Goal: Task Accomplishment & Management: Manage account settings

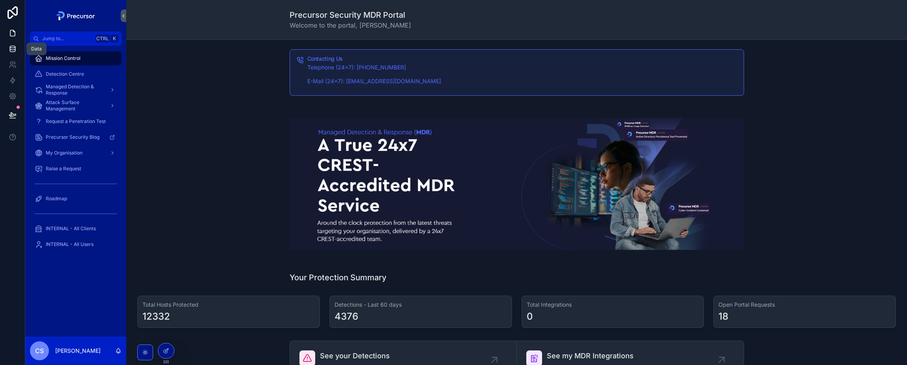
click at [13, 50] on icon at bounding box center [13, 49] width 8 height 8
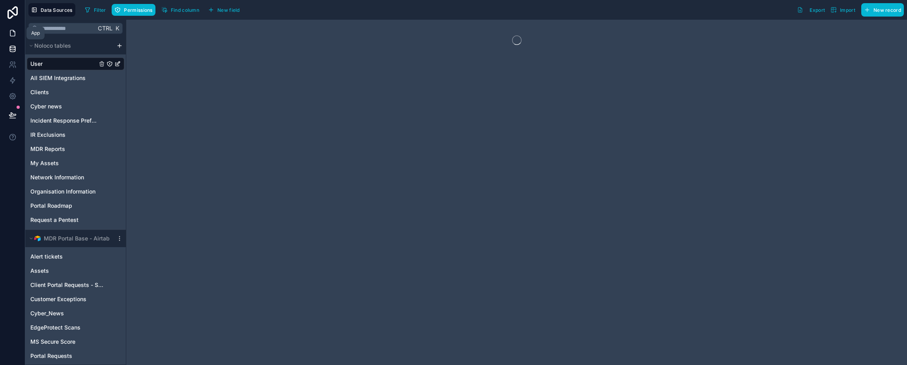
click at [12, 34] on icon at bounding box center [13, 33] width 8 height 8
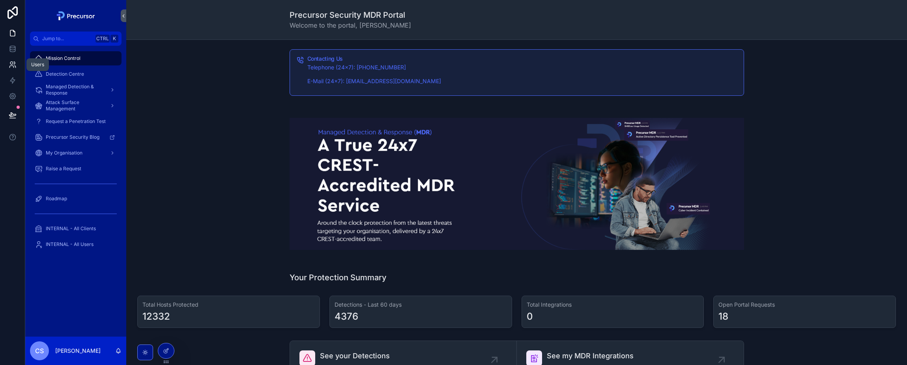
click at [10, 63] on icon at bounding box center [11, 63] width 3 height 3
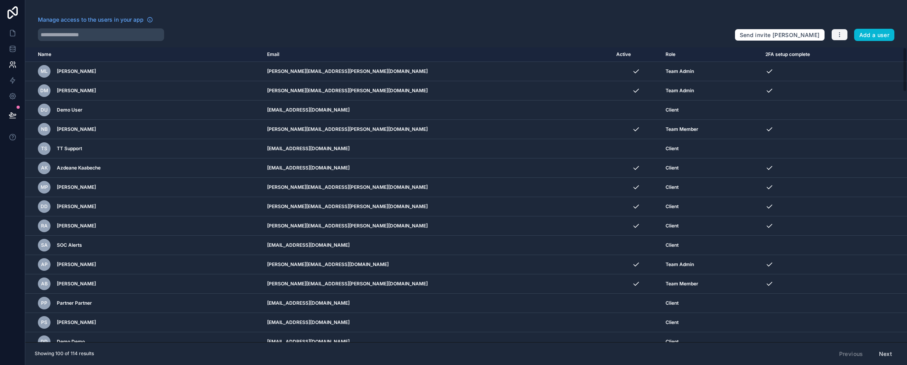
click at [841, 32] on icon "button" at bounding box center [839, 35] width 6 height 6
click at [833, 9] on div "Manage access to the users in your app Send invite reminders Add a user Name Em…" at bounding box center [466, 182] width 882 height 365
click at [13, 97] on icon at bounding box center [12, 96] width 2 height 2
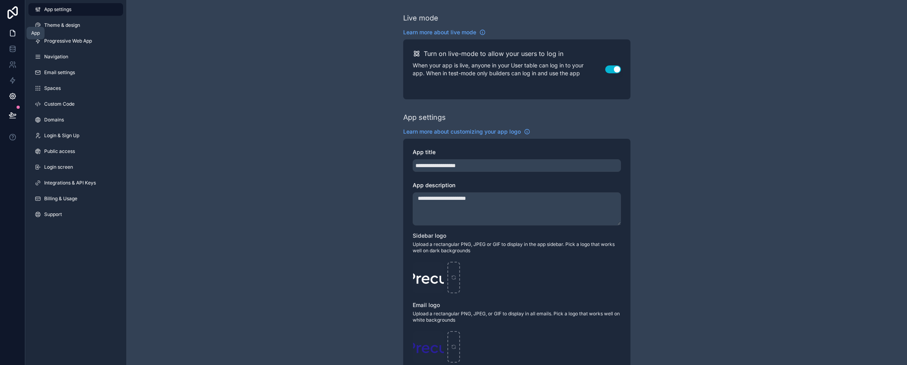
click at [11, 32] on icon at bounding box center [13, 33] width 8 height 8
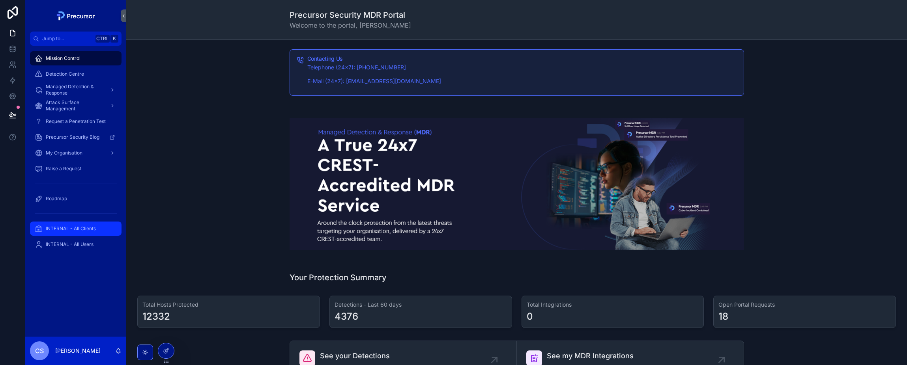
click at [64, 226] on span "INTERNAL - All Clients" at bounding box center [71, 229] width 50 height 6
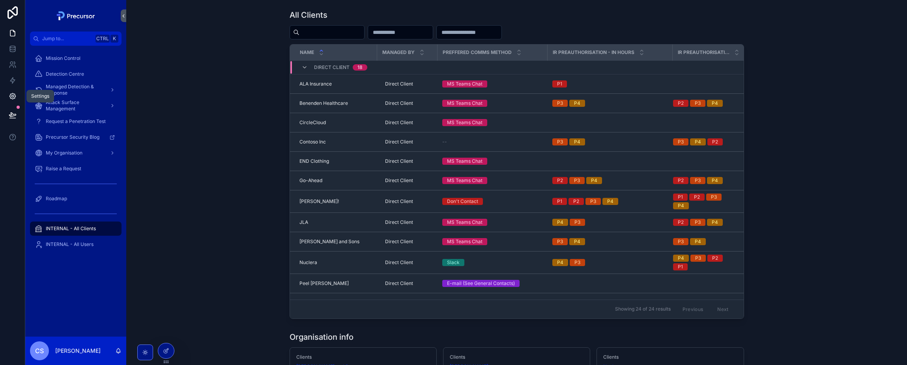
click at [13, 95] on icon at bounding box center [13, 96] width 8 height 8
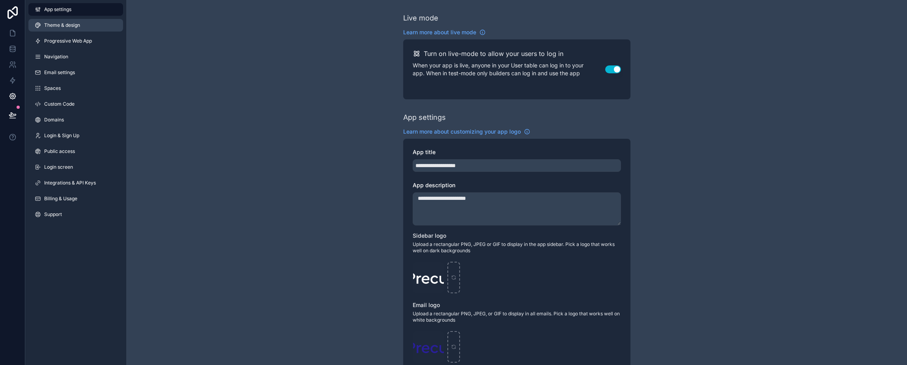
click at [54, 25] on span "Theme & design" at bounding box center [62, 25] width 36 height 6
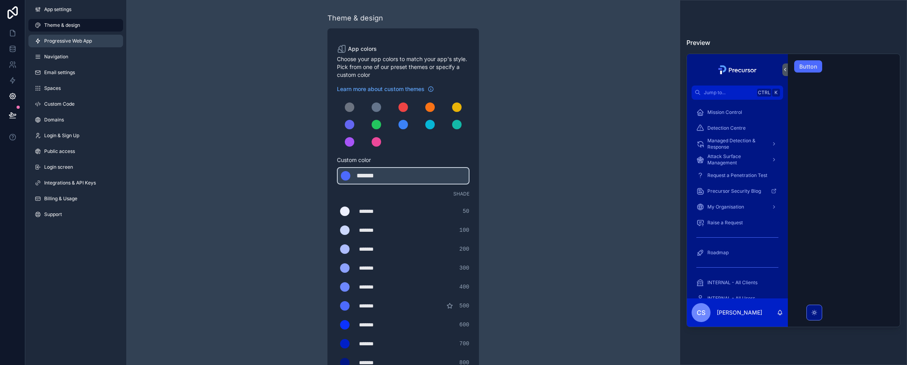
click at [71, 37] on link "Progressive Web App" at bounding box center [75, 41] width 95 height 13
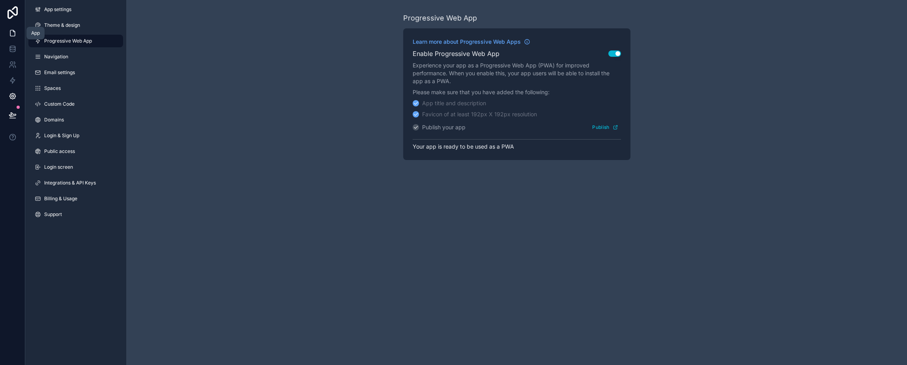
click at [13, 31] on icon at bounding box center [13, 33] width 8 height 8
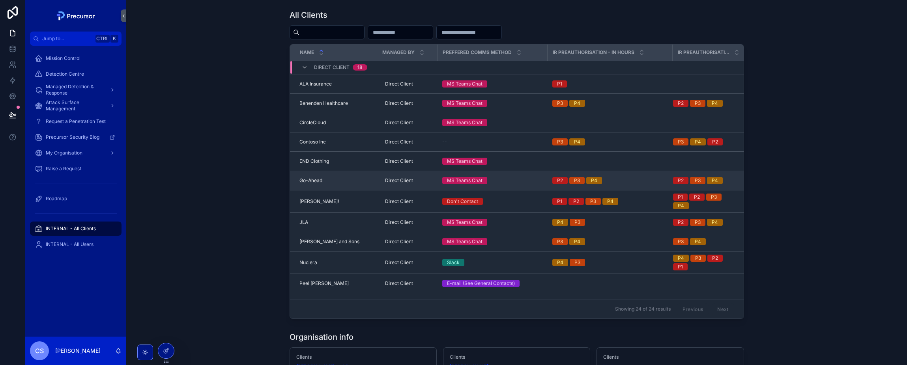
click at [339, 176] on td "Go-Ahead Go-Ahead" at bounding box center [333, 180] width 87 height 19
click at [305, 182] on span "Go-Ahead" at bounding box center [310, 181] width 23 height 6
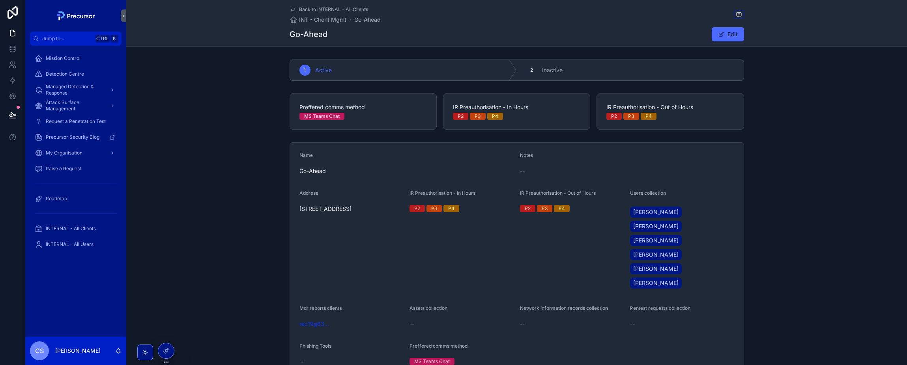
click at [201, 220] on div "Name Go-Ahead Notes -- Address 3rd Floor 41-51 Grey Street, Newcastle Upon Tyne…" at bounding box center [516, 260] width 781 height 242
click at [7, 31] on link at bounding box center [12, 33] width 25 height 16
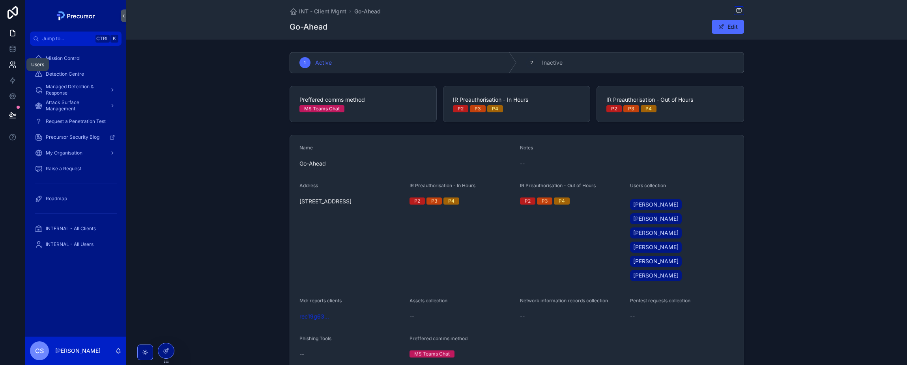
click at [15, 61] on icon at bounding box center [13, 65] width 8 height 8
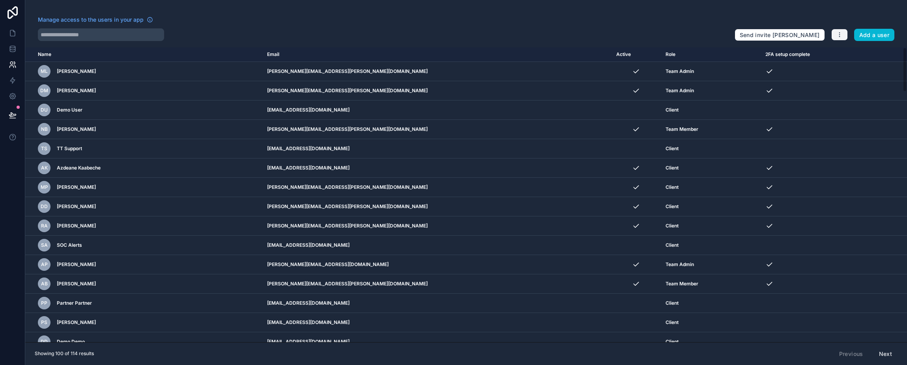
click at [838, 36] on icon "button" at bounding box center [839, 35] width 6 height 6
click at [456, 30] on div at bounding box center [383, 34] width 690 height 13
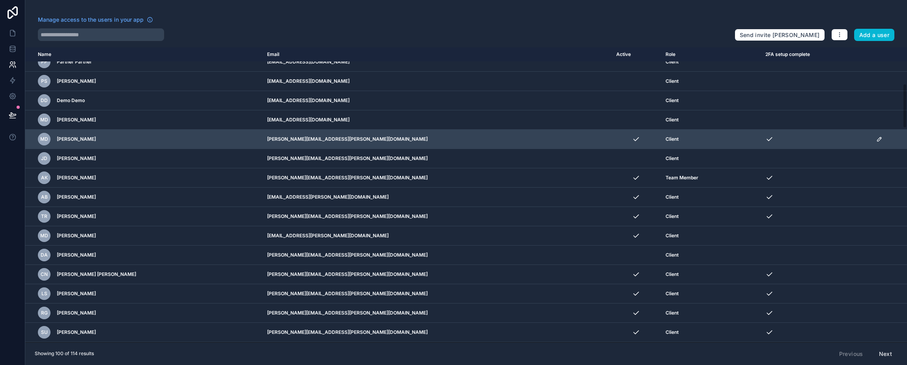
scroll to position [118, 0]
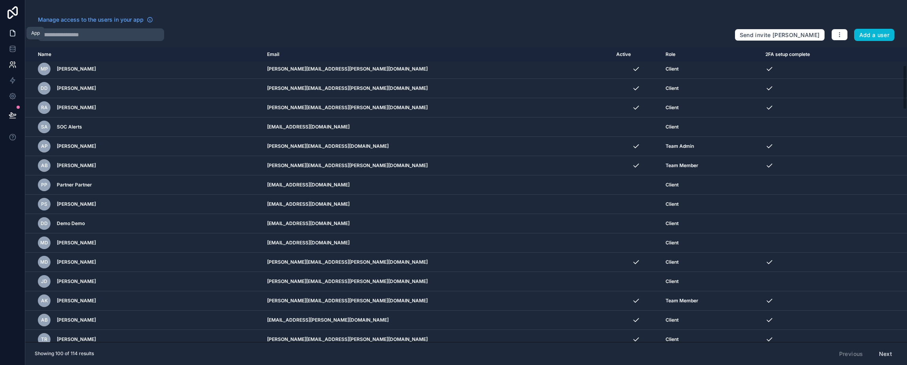
click at [14, 37] on link at bounding box center [12, 33] width 25 height 16
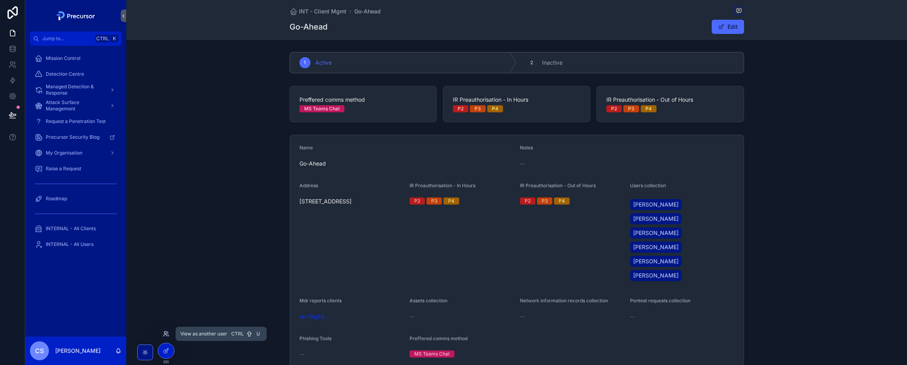
click at [166, 335] on icon at bounding box center [166, 334] width 6 height 6
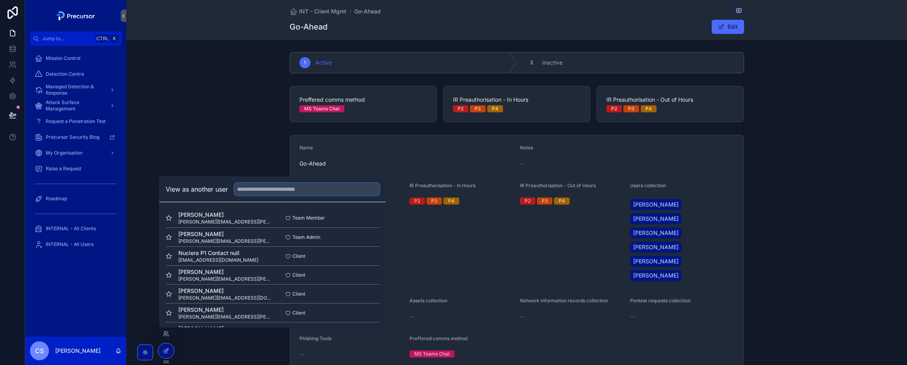
click at [257, 194] on input "text" at bounding box center [306, 189] width 145 height 13
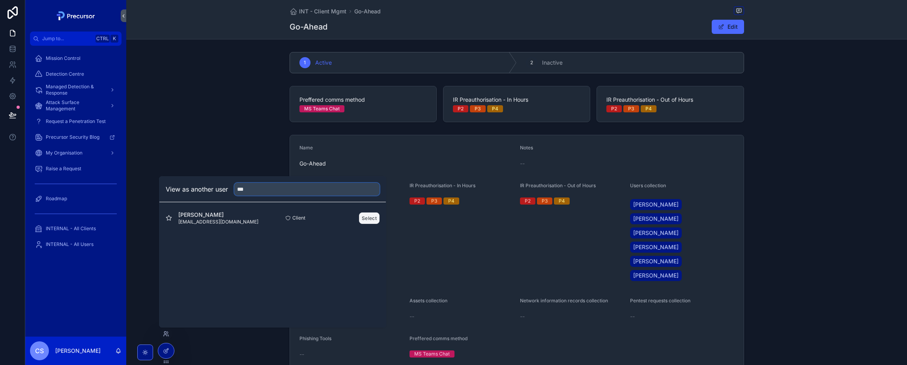
type input "***"
click at [371, 220] on button "Select" at bounding box center [369, 218] width 21 height 11
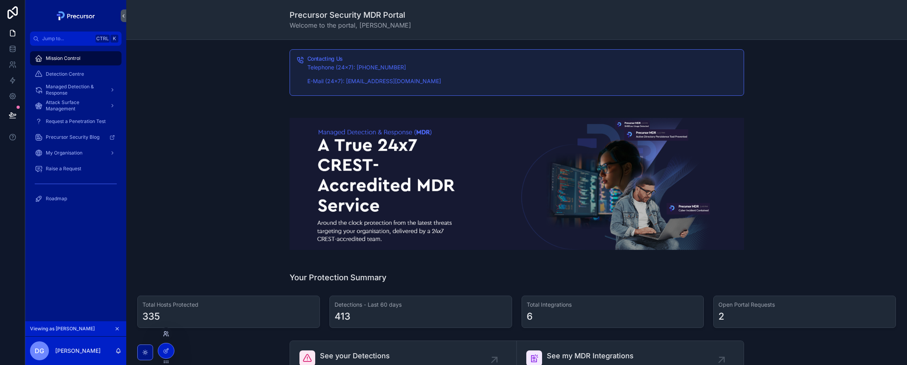
click at [164, 336] on icon at bounding box center [165, 336] width 3 height 2
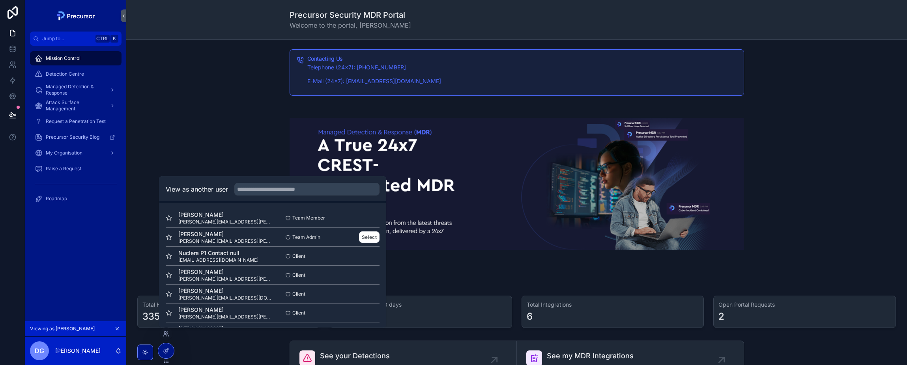
click at [224, 239] on span "[PERSON_NAME][EMAIL_ADDRESS][PERSON_NAME][DOMAIN_NAME]" at bounding box center [225, 241] width 94 height 6
click at [370, 235] on button "Select" at bounding box center [369, 237] width 21 height 11
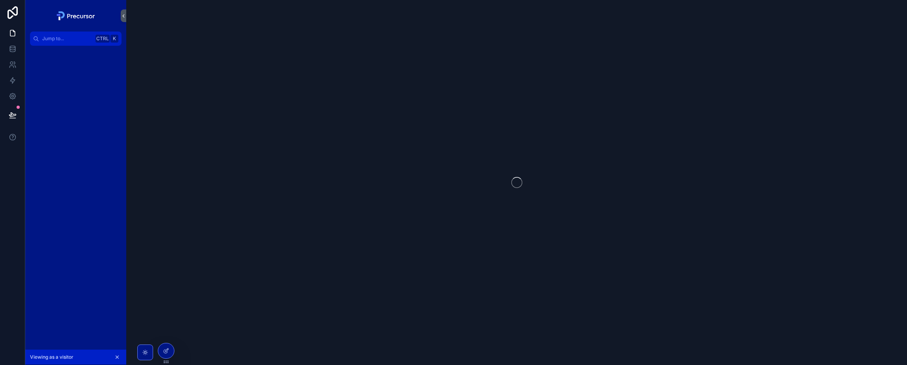
click at [275, 121] on div "scrollable content" at bounding box center [516, 182] width 781 height 365
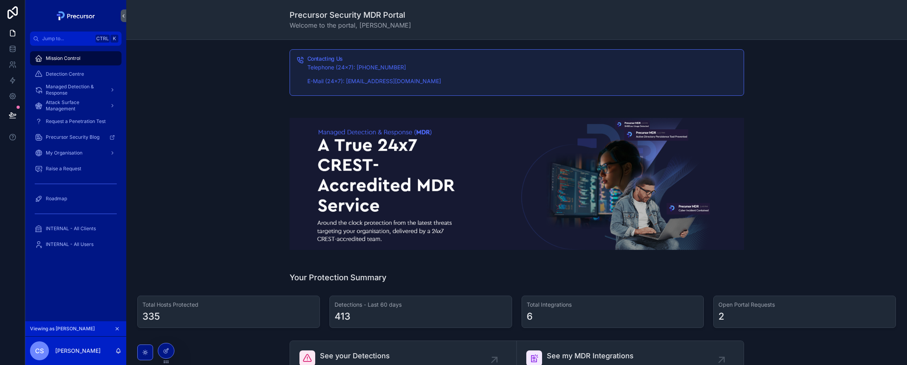
drag, startPoint x: 239, startPoint y: 108, endPoint x: 320, endPoint y: 157, distance: 94.9
click at [239, 108] on div "scrollable content" at bounding box center [517, 184] width 768 height 158
drag, startPoint x: 236, startPoint y: 180, endPoint x: 223, endPoint y: 198, distance: 22.1
click at [235, 180] on div "scrollable content" at bounding box center [517, 184] width 768 height 158
click at [117, 329] on icon "scrollable content" at bounding box center [117, 329] width 3 height 3
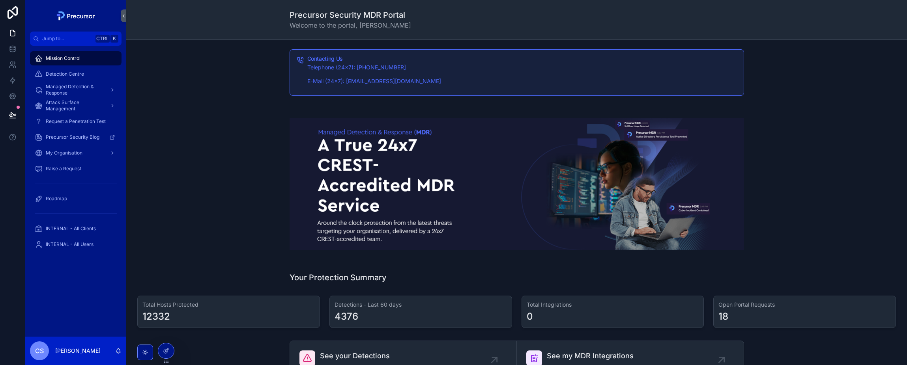
click at [241, 149] on div "scrollable content" at bounding box center [517, 184] width 768 height 158
click at [194, 128] on div "scrollable content" at bounding box center [517, 184] width 768 height 158
